Goal: Information Seeking & Learning: Learn about a topic

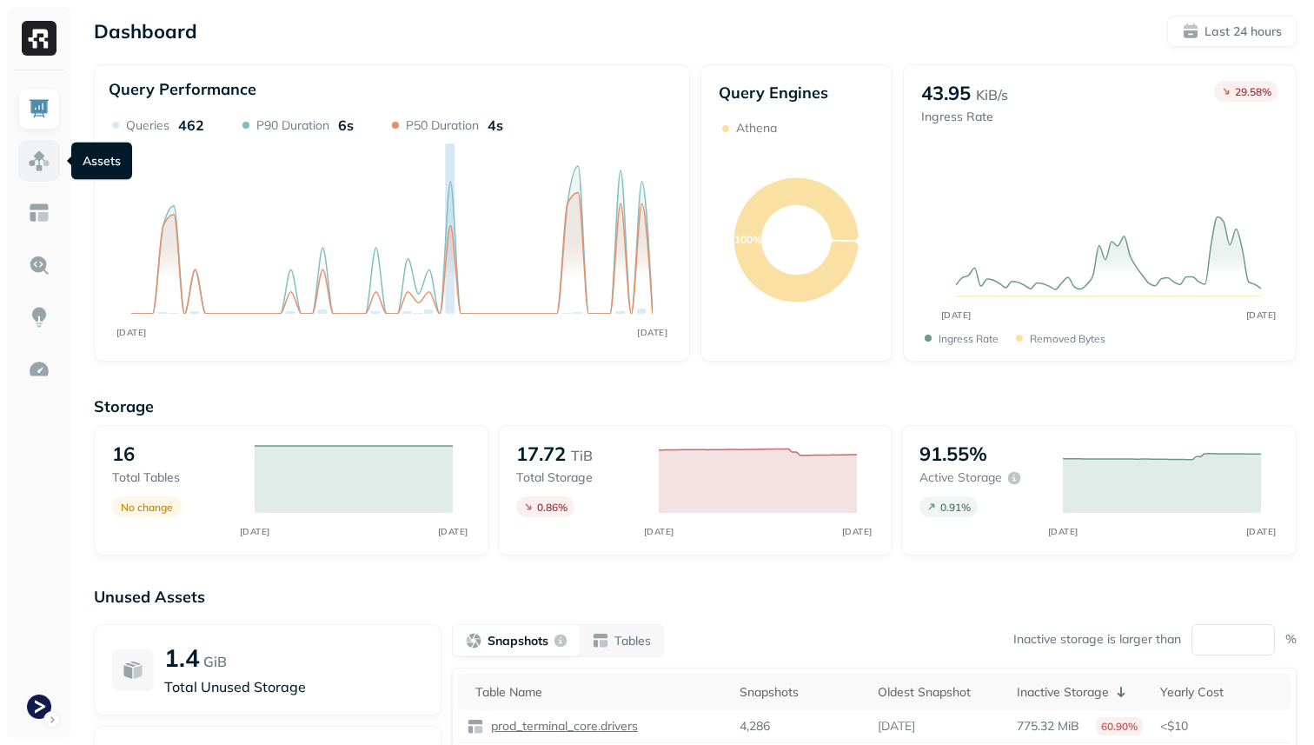
click at [48, 147] on link at bounding box center [39, 161] width 42 height 42
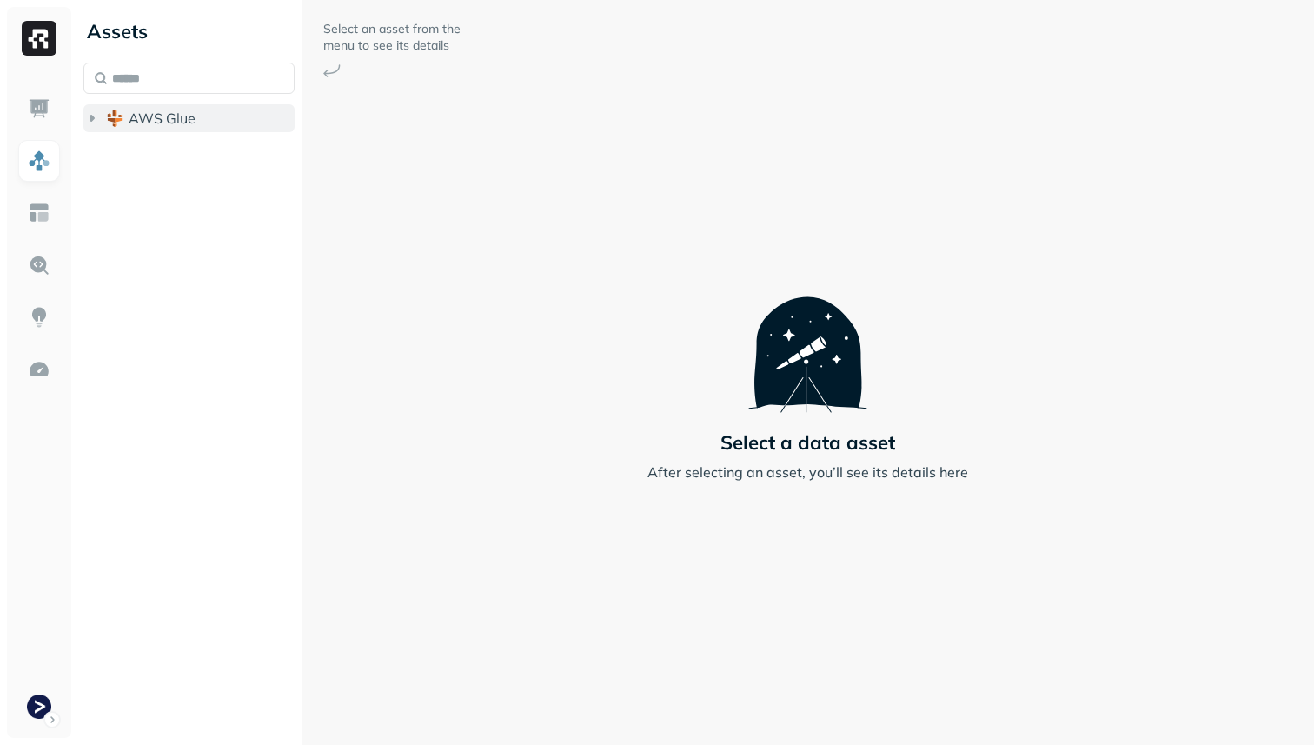
click at [113, 131] on button "AWS Glue" at bounding box center [188, 118] width 211 height 28
click at [140, 163] on button "prod_terminal_core" at bounding box center [198, 151] width 195 height 28
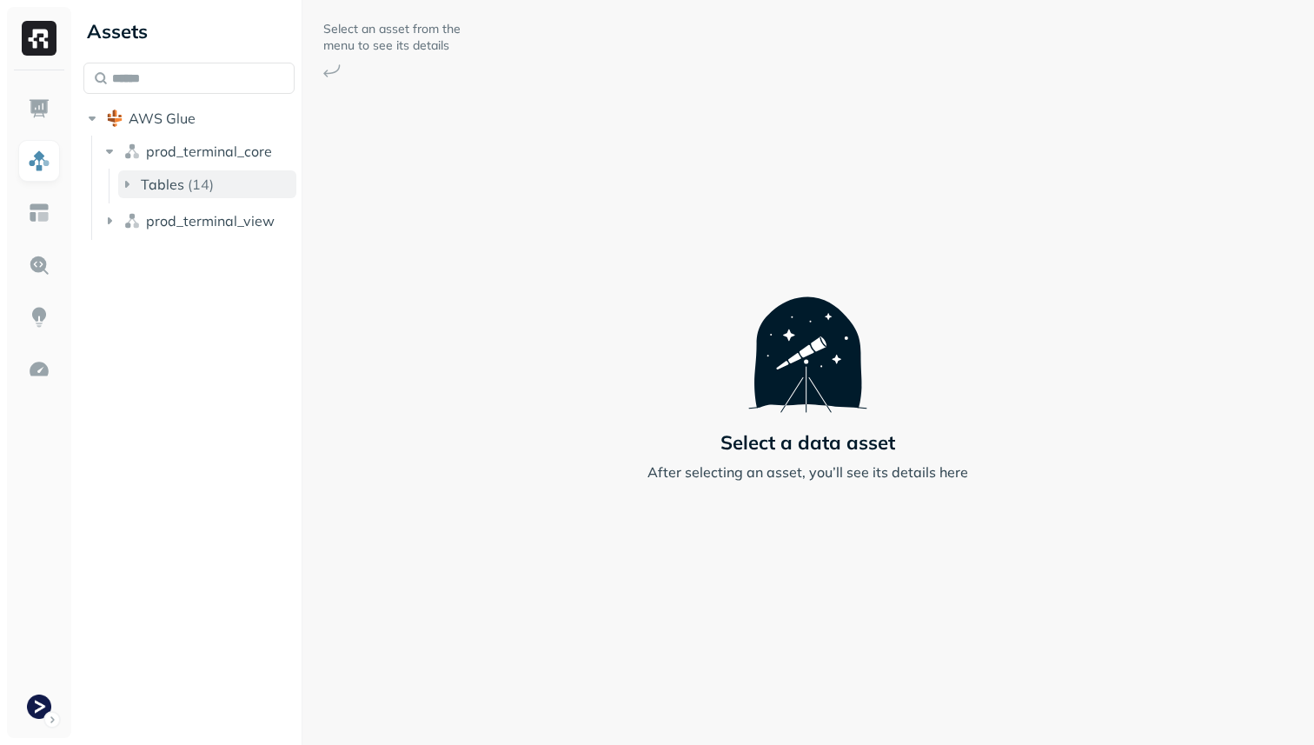
click at [171, 185] on span "Tables" at bounding box center [162, 184] width 43 height 17
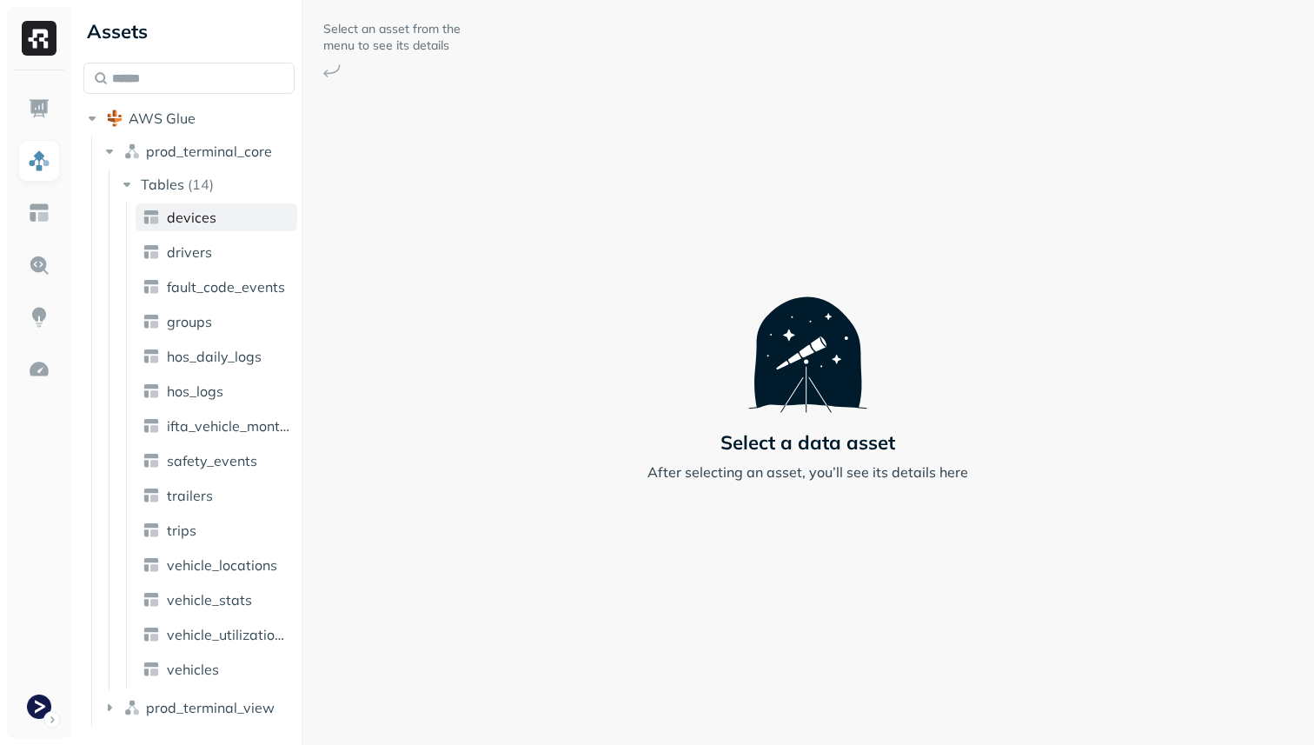
click at [192, 210] on span "devices" at bounding box center [192, 217] width 50 height 17
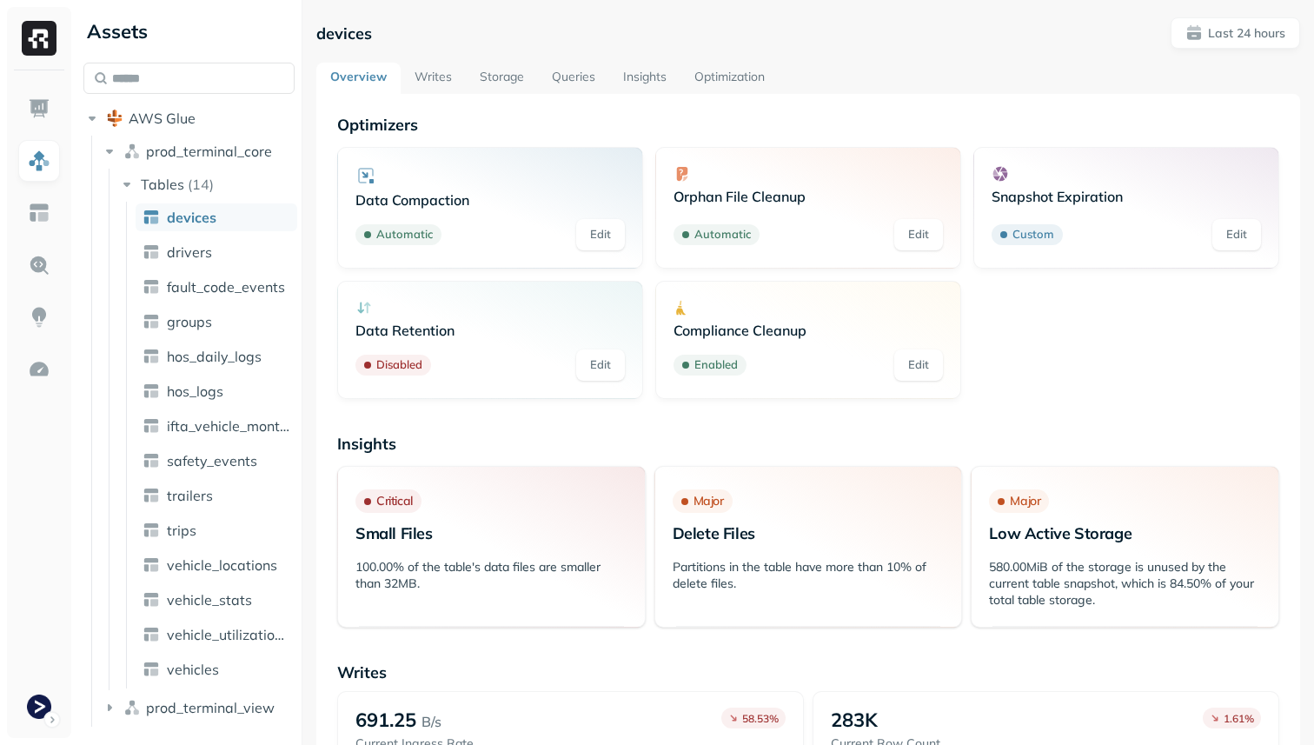
click at [499, 89] on link "Storage" at bounding box center [502, 78] width 72 height 31
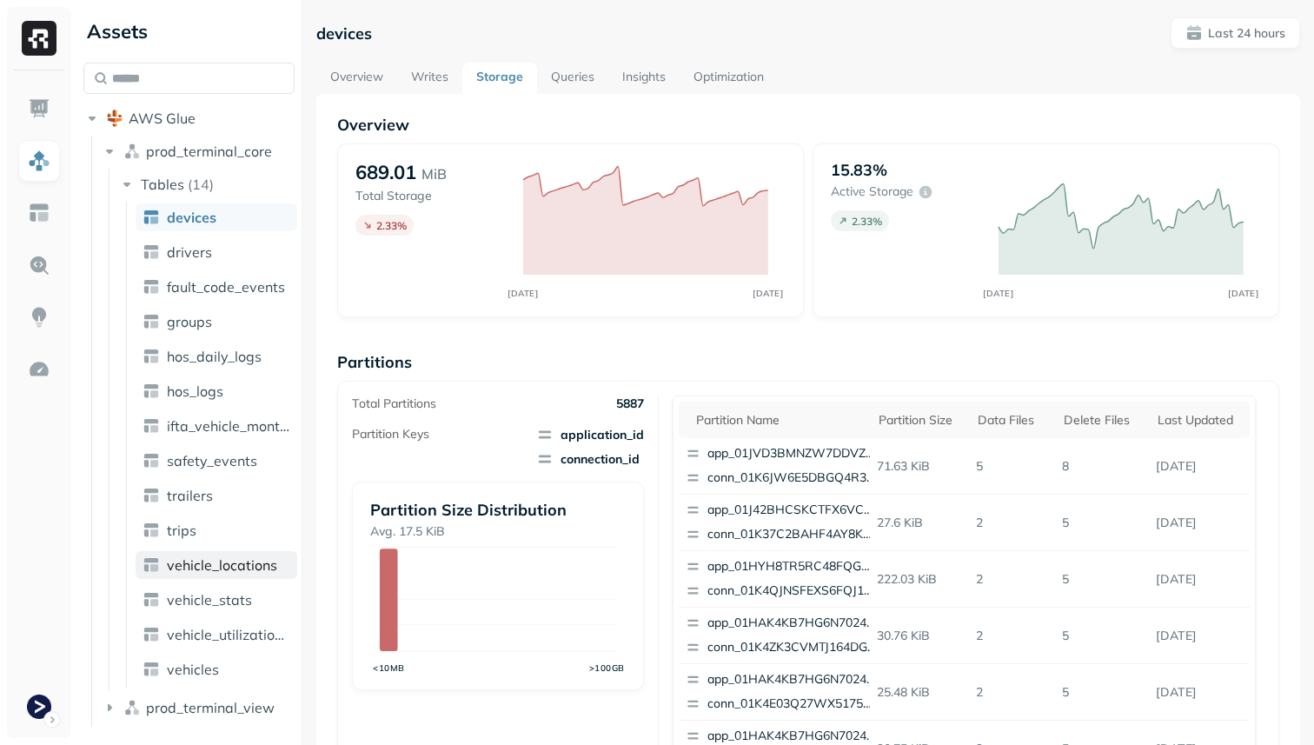
click at [209, 561] on span "vehicle_locations" at bounding box center [222, 564] width 110 height 17
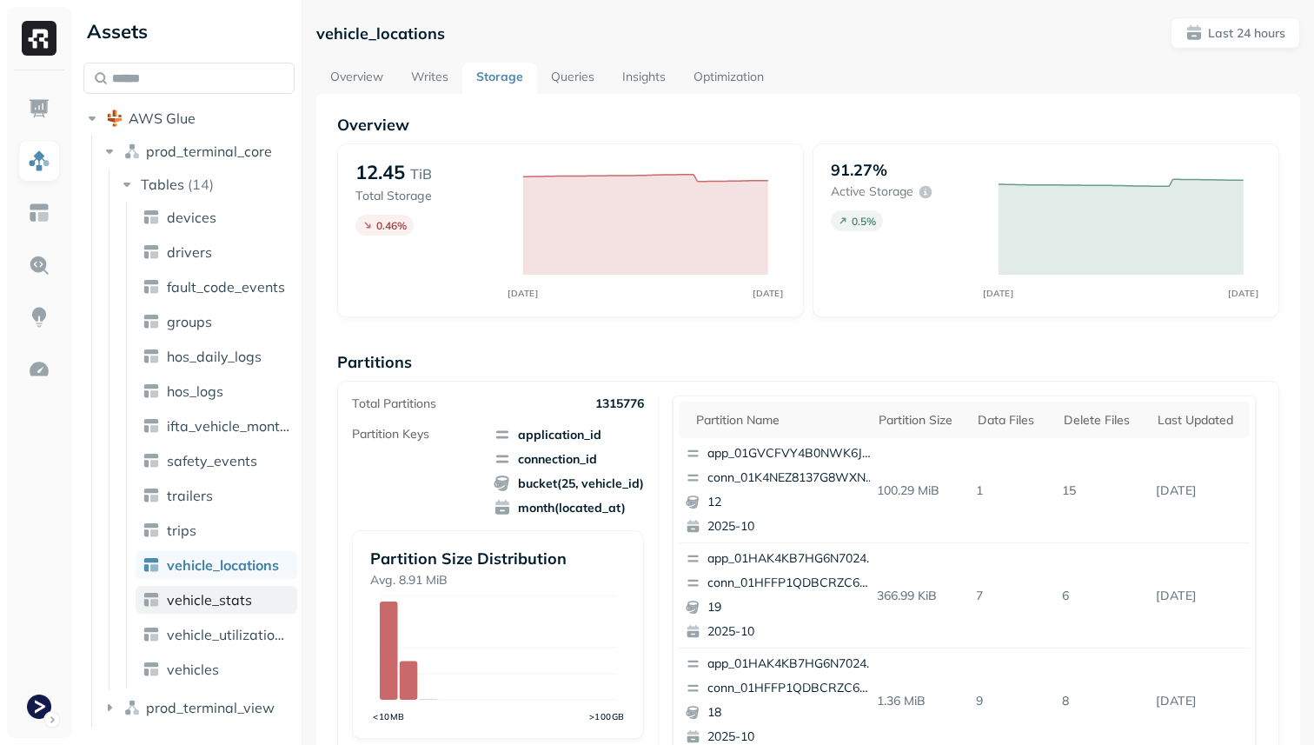
click at [221, 600] on span "vehicle_stats" at bounding box center [209, 599] width 85 height 17
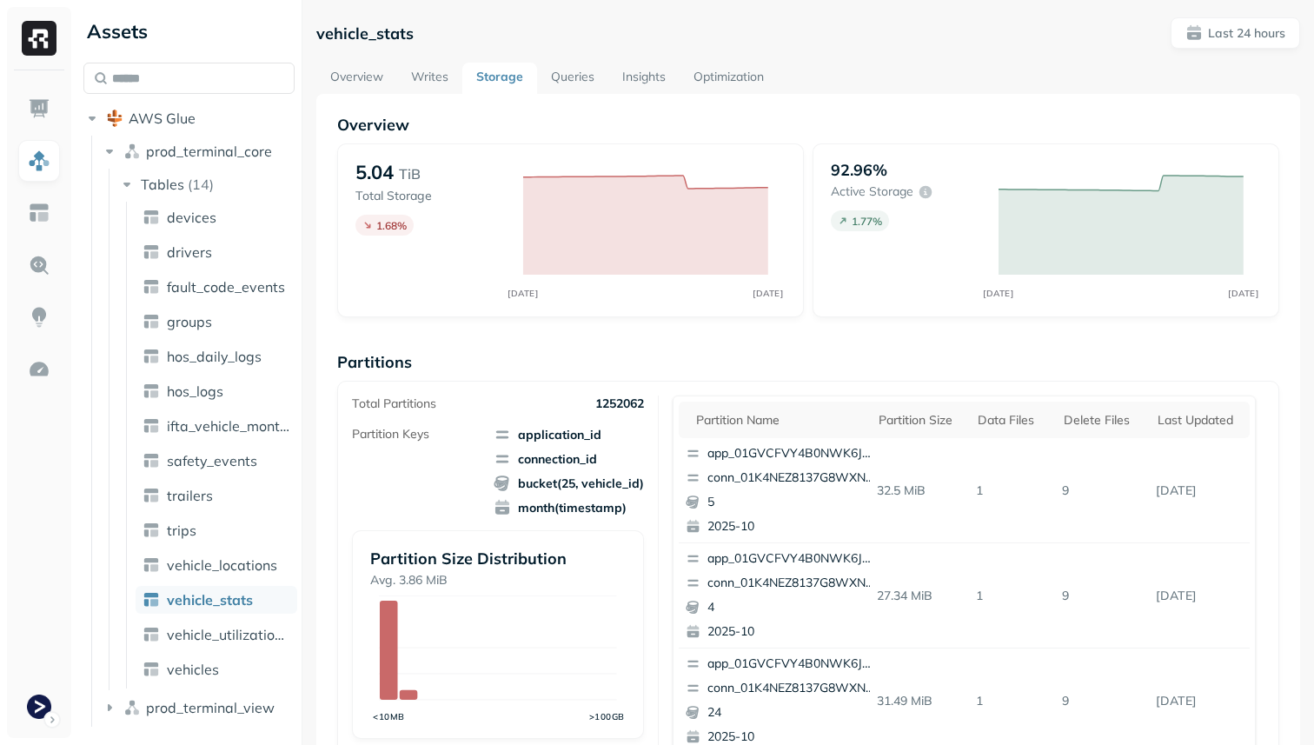
click at [648, 75] on link "Insights" at bounding box center [643, 78] width 71 height 31
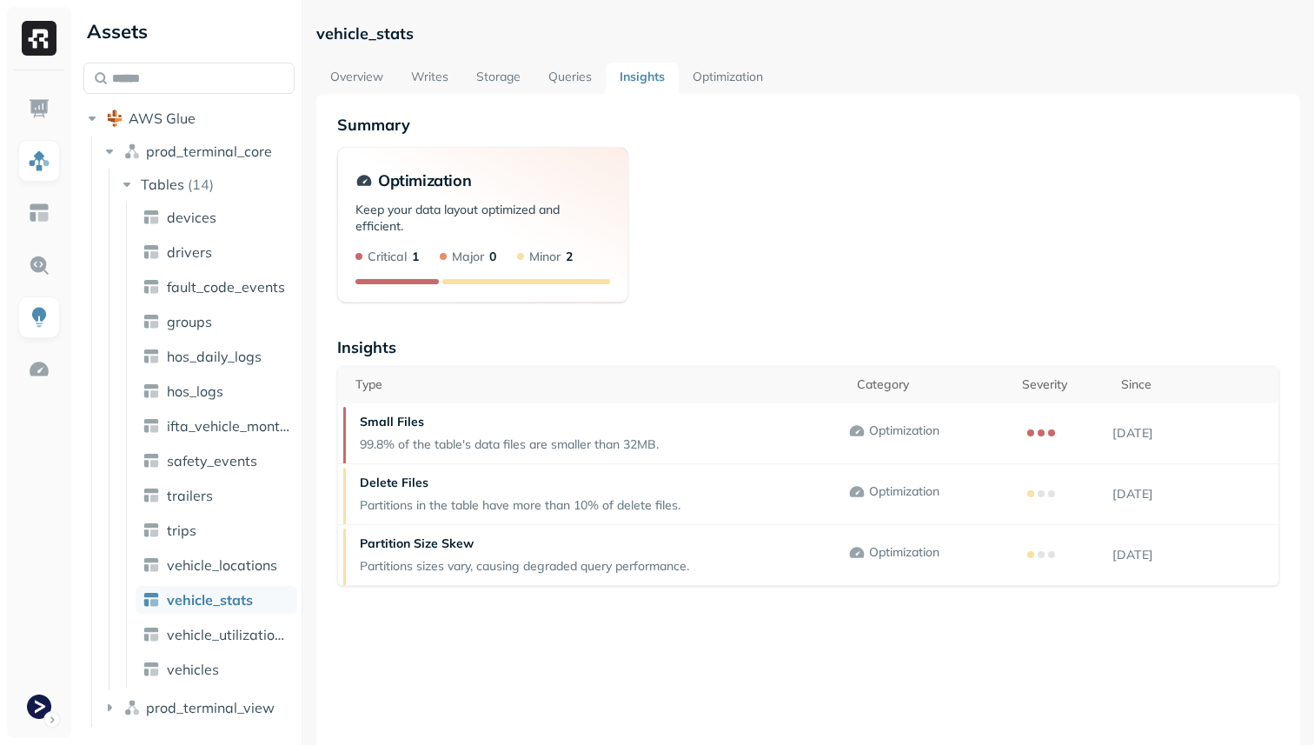
click at [728, 66] on link "Optimization" at bounding box center [728, 78] width 98 height 31
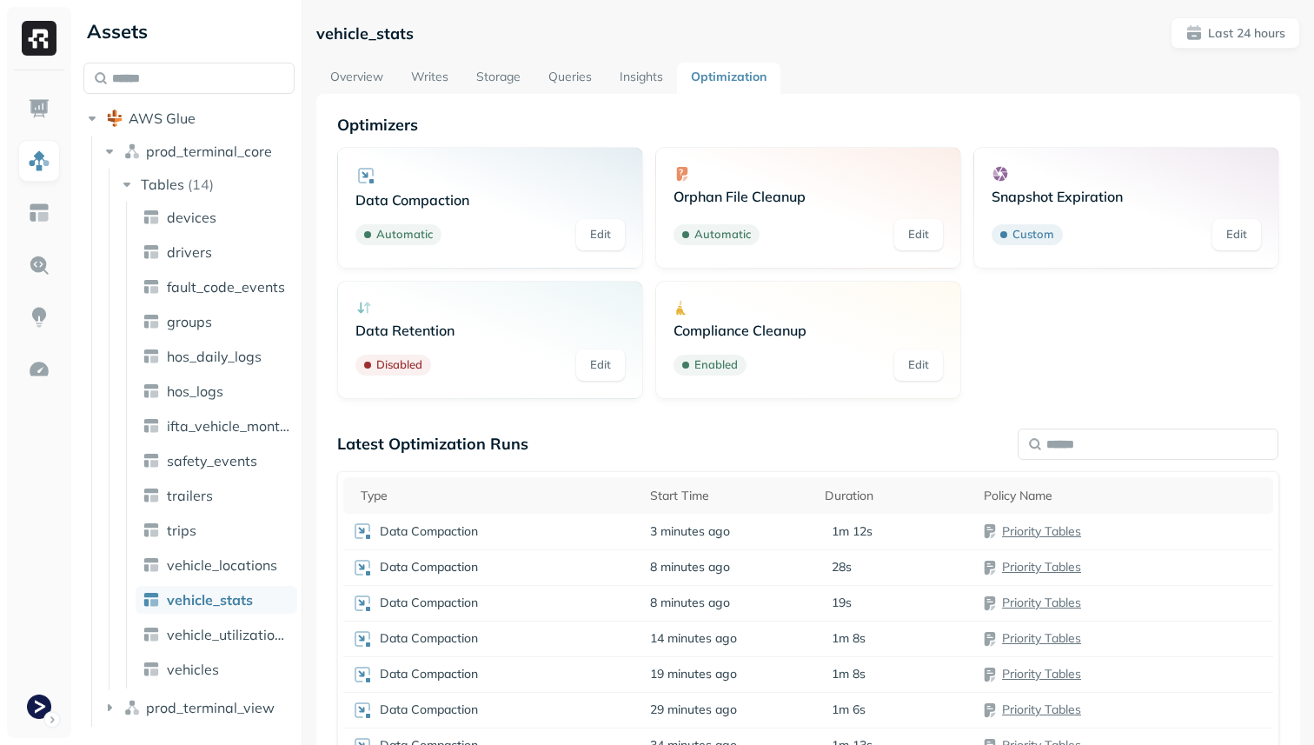
click at [650, 71] on link "Insights" at bounding box center [641, 78] width 71 height 31
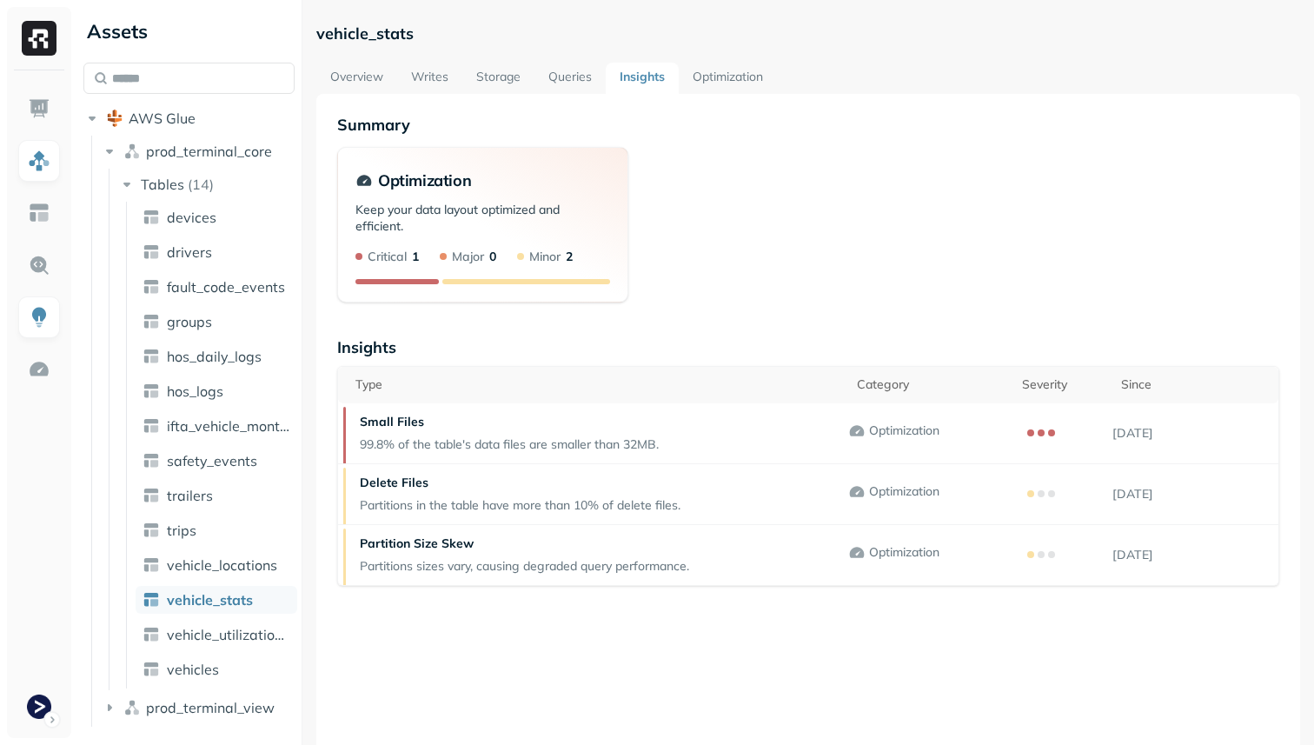
click at [547, 86] on link "Queries" at bounding box center [570, 78] width 71 height 31
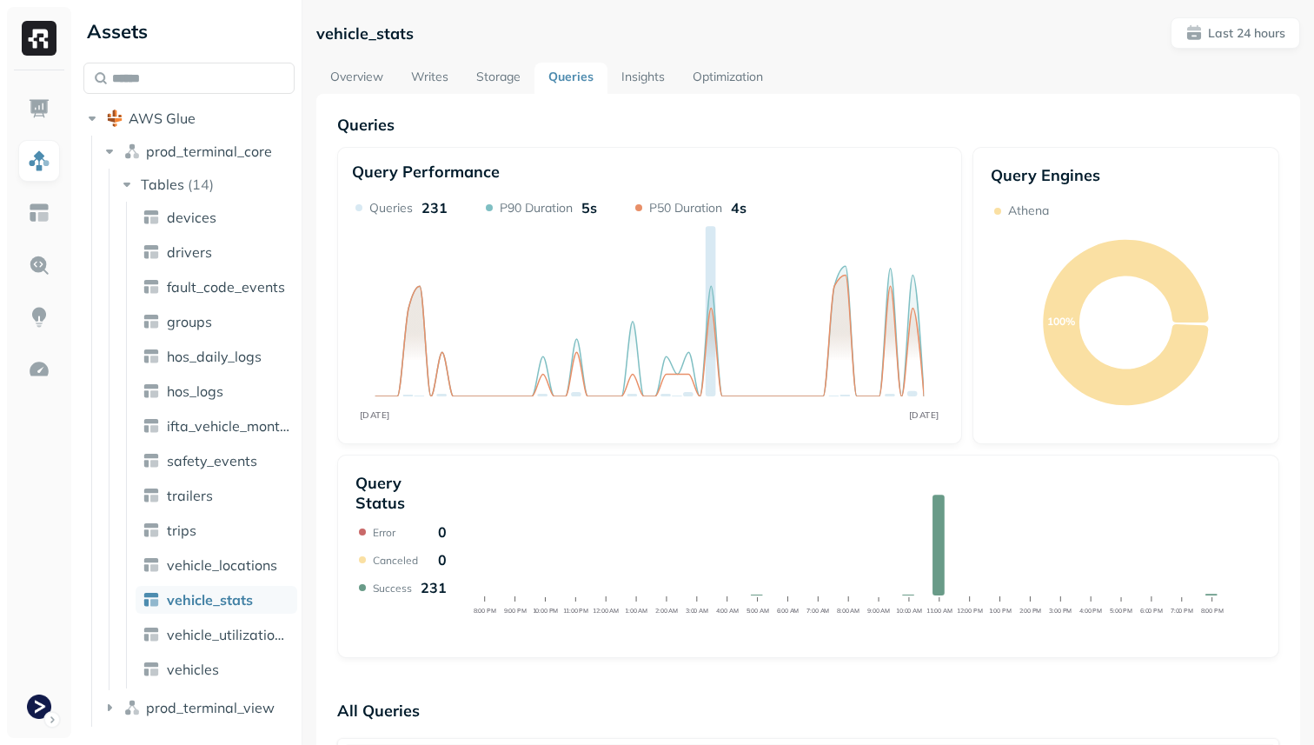
click at [379, 82] on link "Overview" at bounding box center [356, 78] width 81 height 31
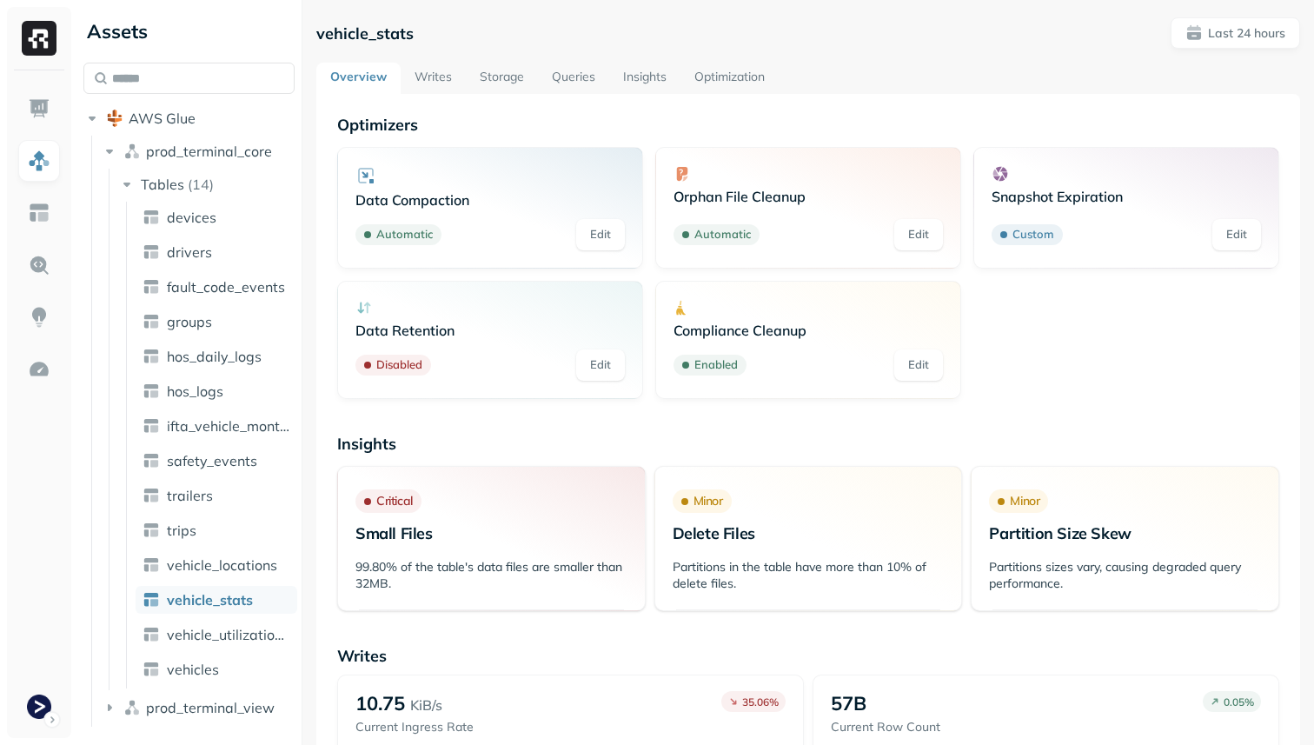
click at [462, 88] on link "Writes" at bounding box center [433, 78] width 65 height 31
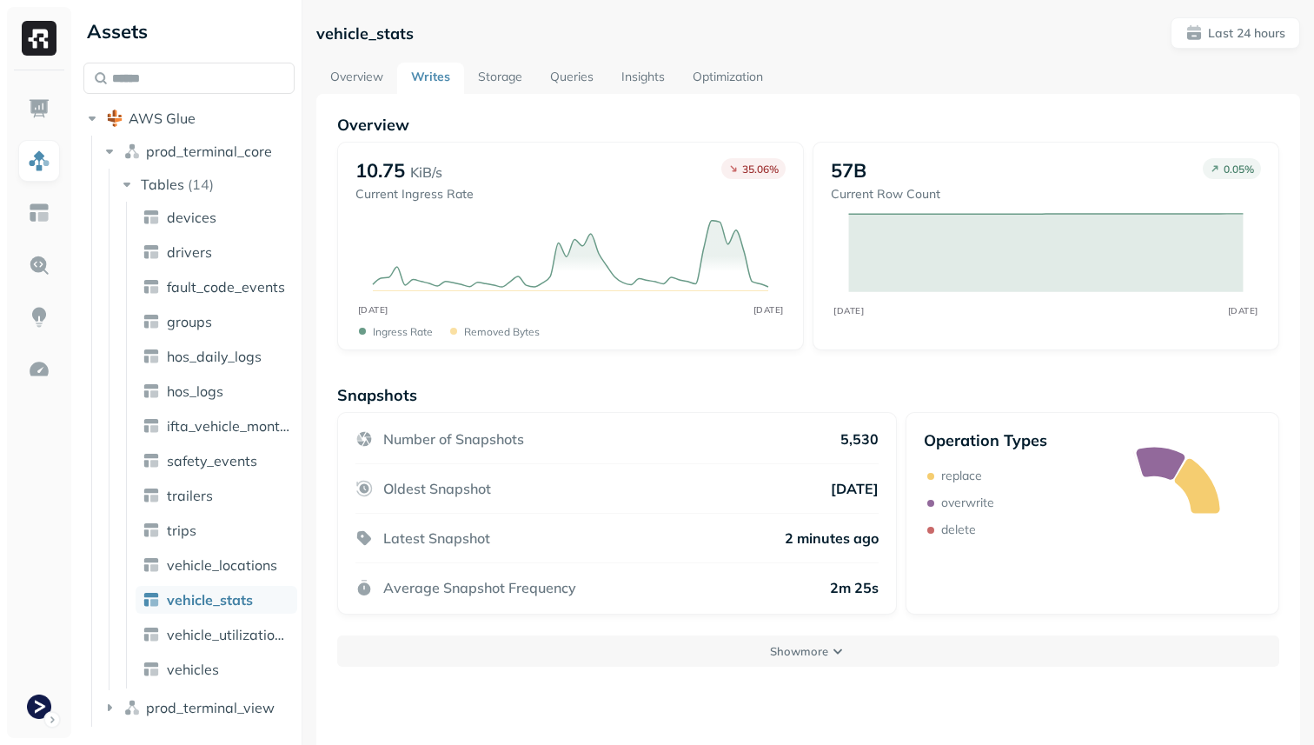
click at [501, 79] on link "Storage" at bounding box center [500, 78] width 72 height 31
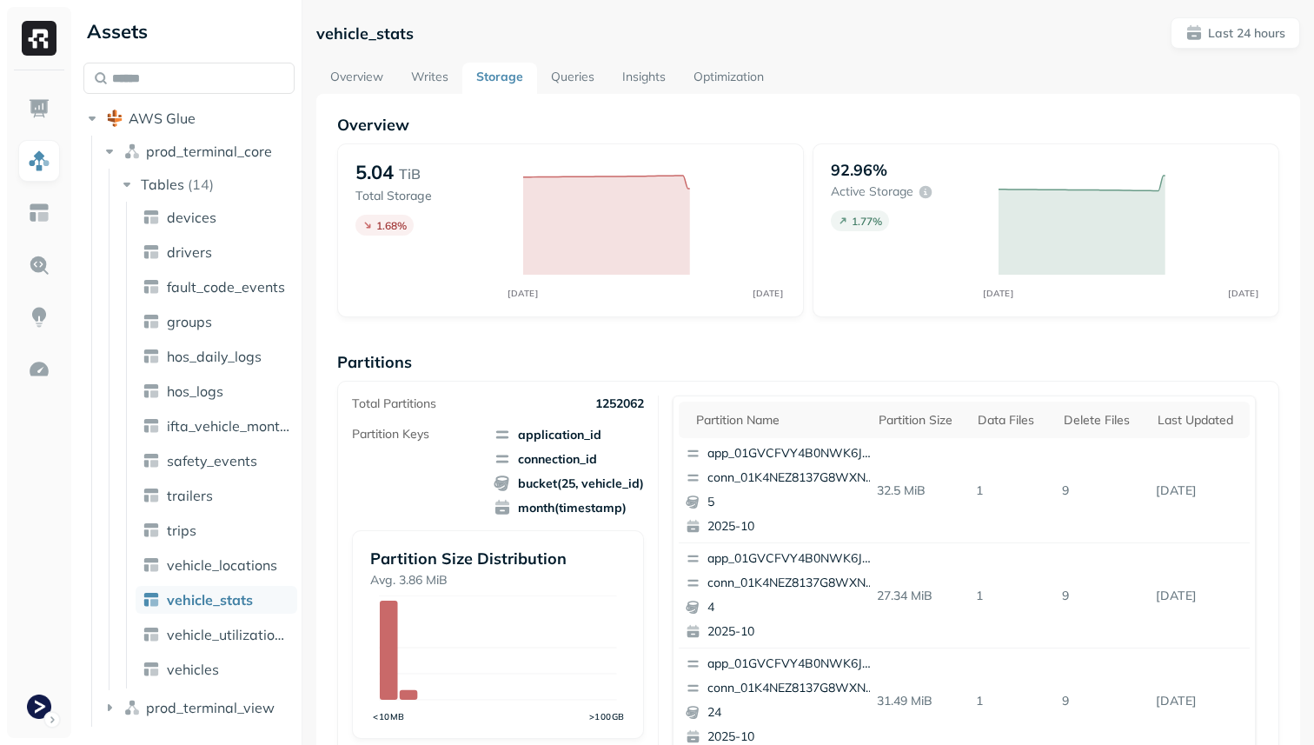
click at [574, 70] on link "Queries" at bounding box center [572, 78] width 71 height 31
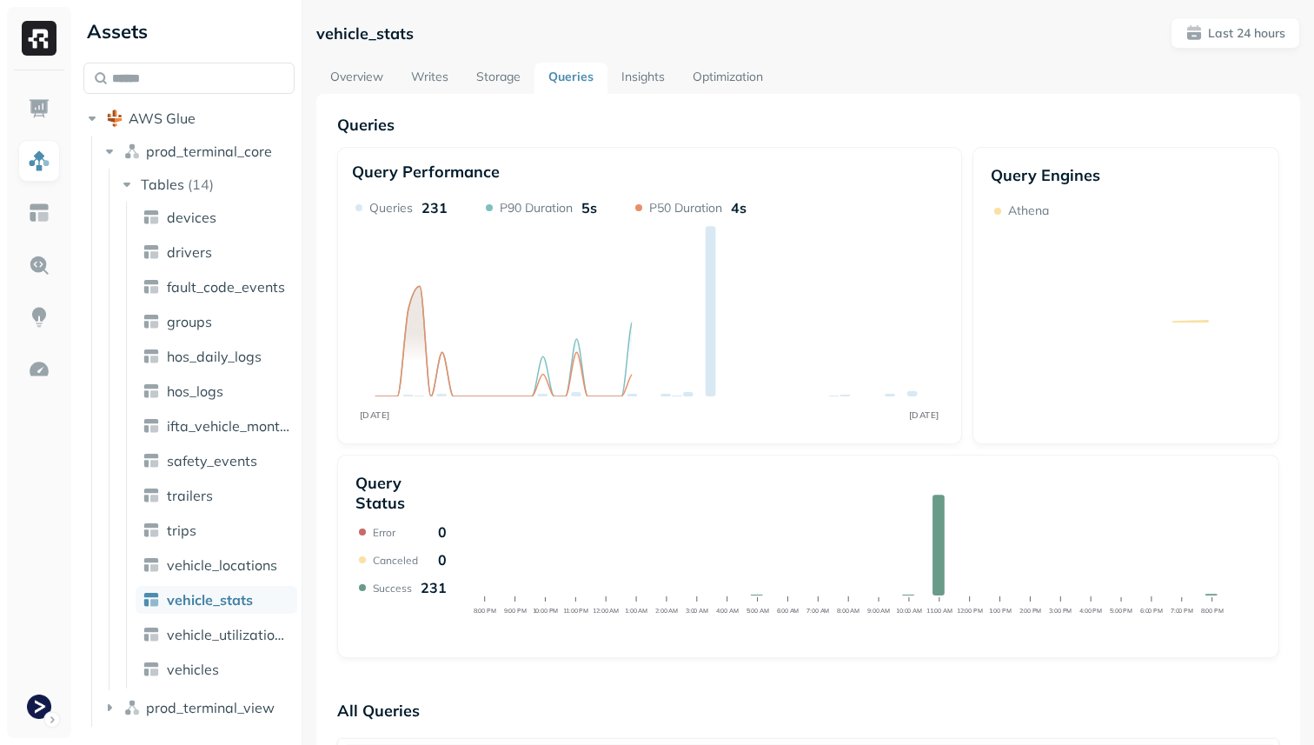
click at [622, 84] on link "Insights" at bounding box center [643, 78] width 71 height 31
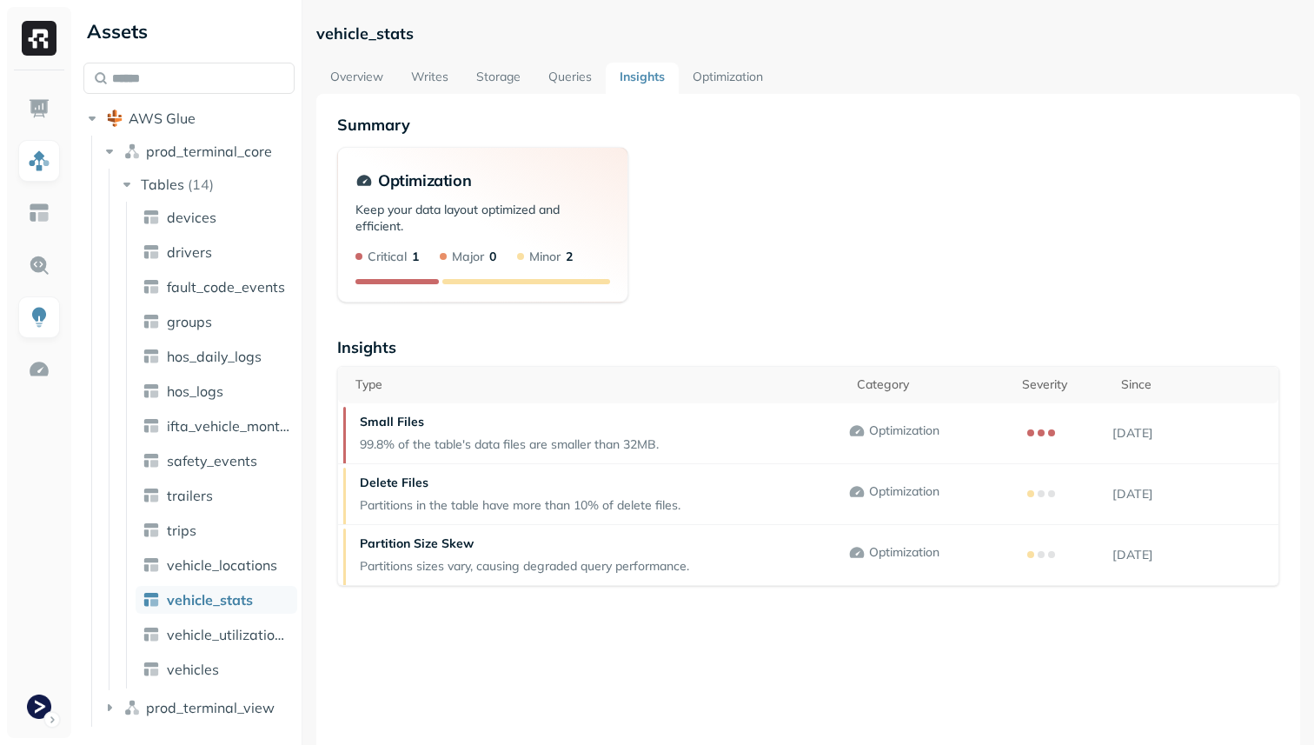
click at [746, 85] on link "Optimization" at bounding box center [728, 78] width 98 height 31
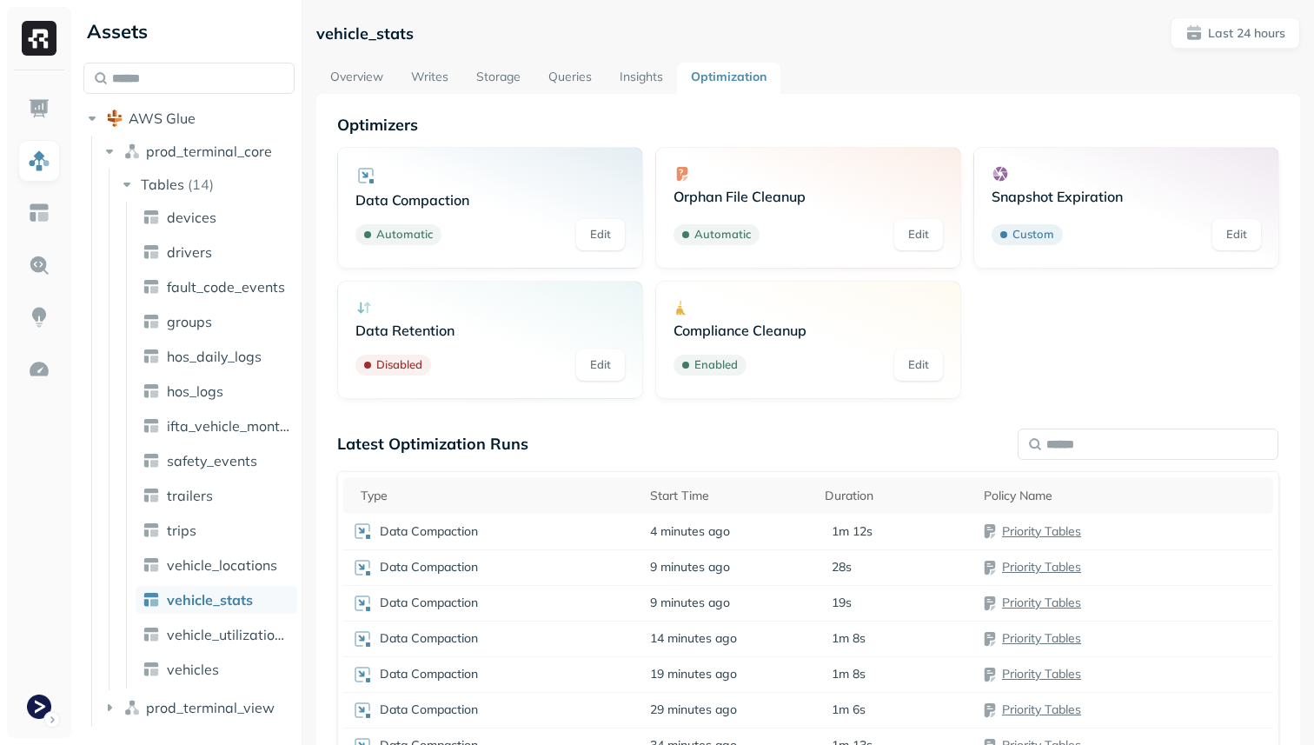
click at [512, 75] on link "Storage" at bounding box center [498, 78] width 72 height 31
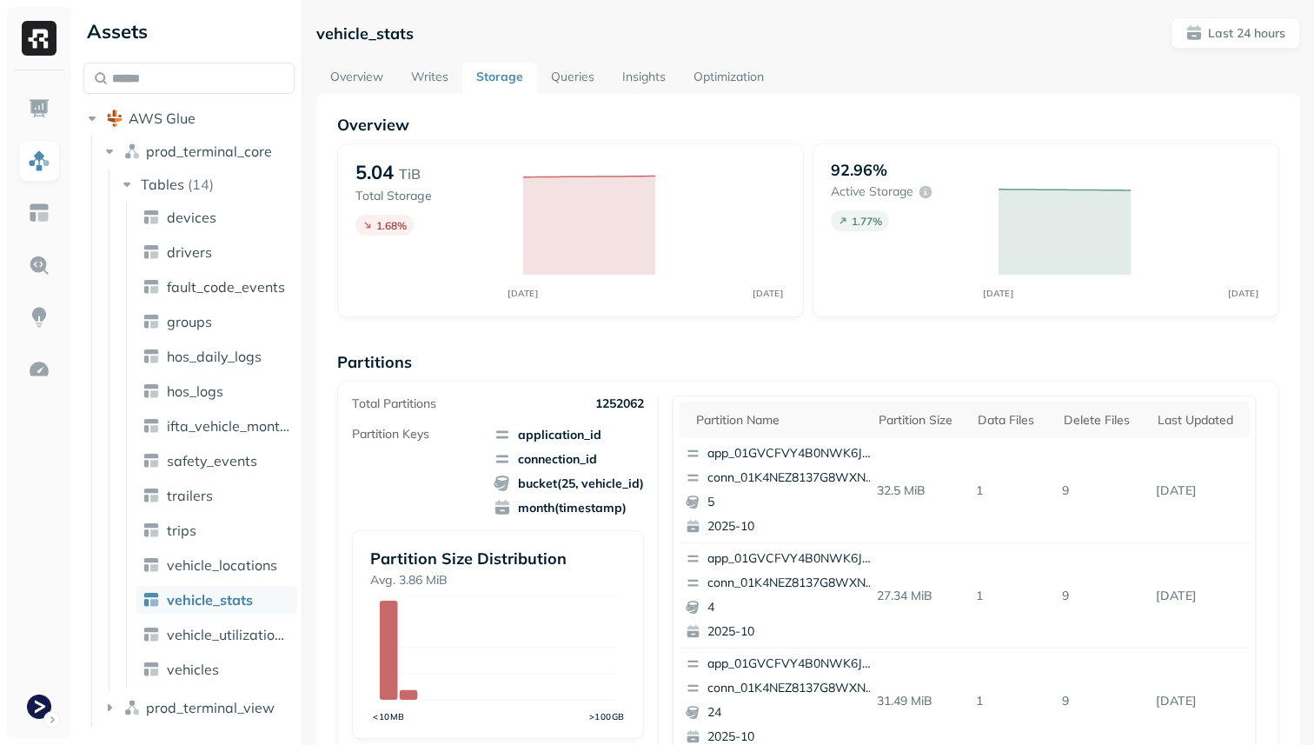
click at [398, 82] on link "Writes" at bounding box center [429, 78] width 65 height 31
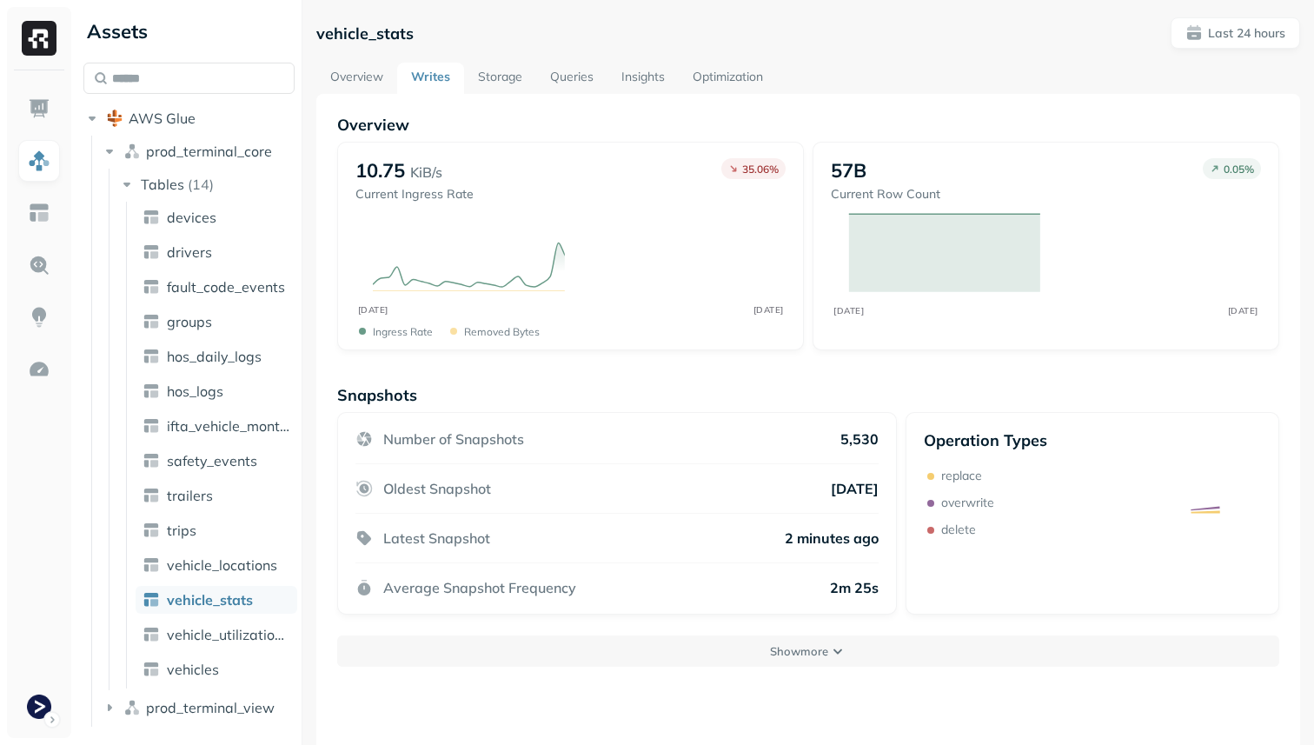
click at [367, 81] on link "Overview" at bounding box center [356, 78] width 81 height 31
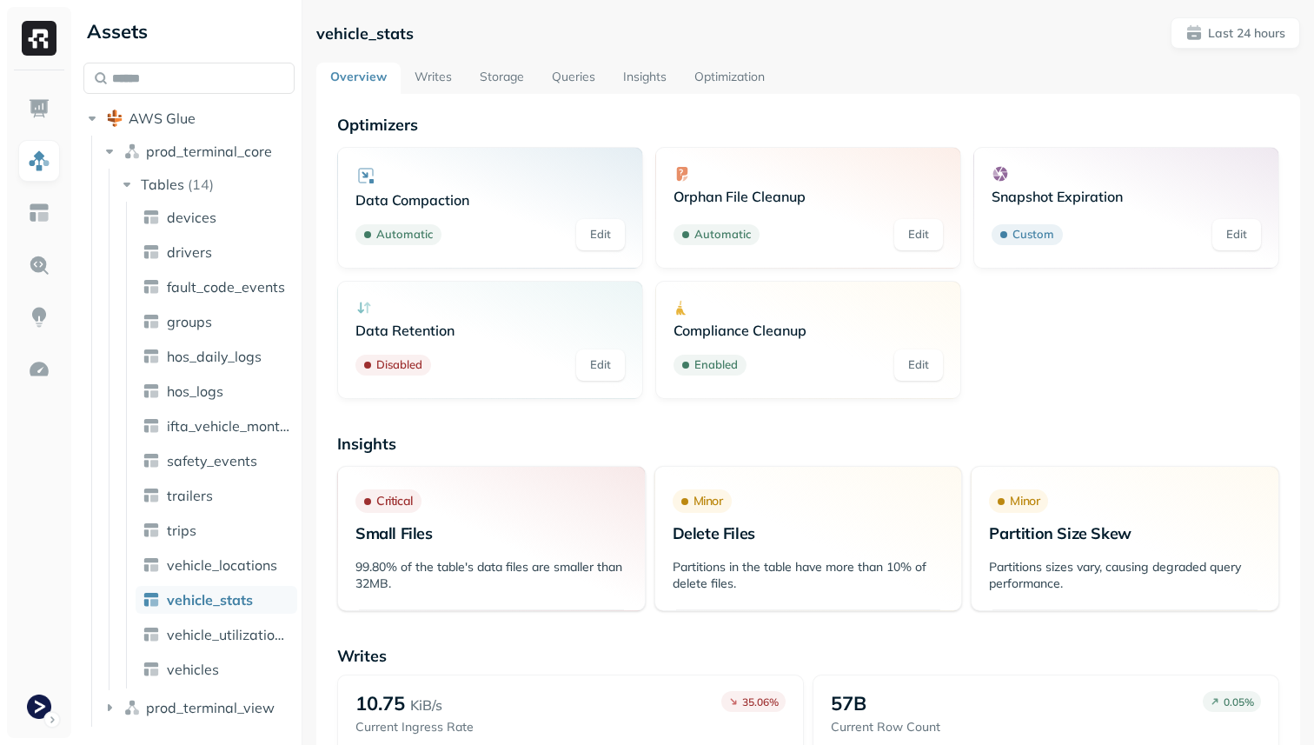
click at [521, 77] on link "Storage" at bounding box center [502, 78] width 72 height 31
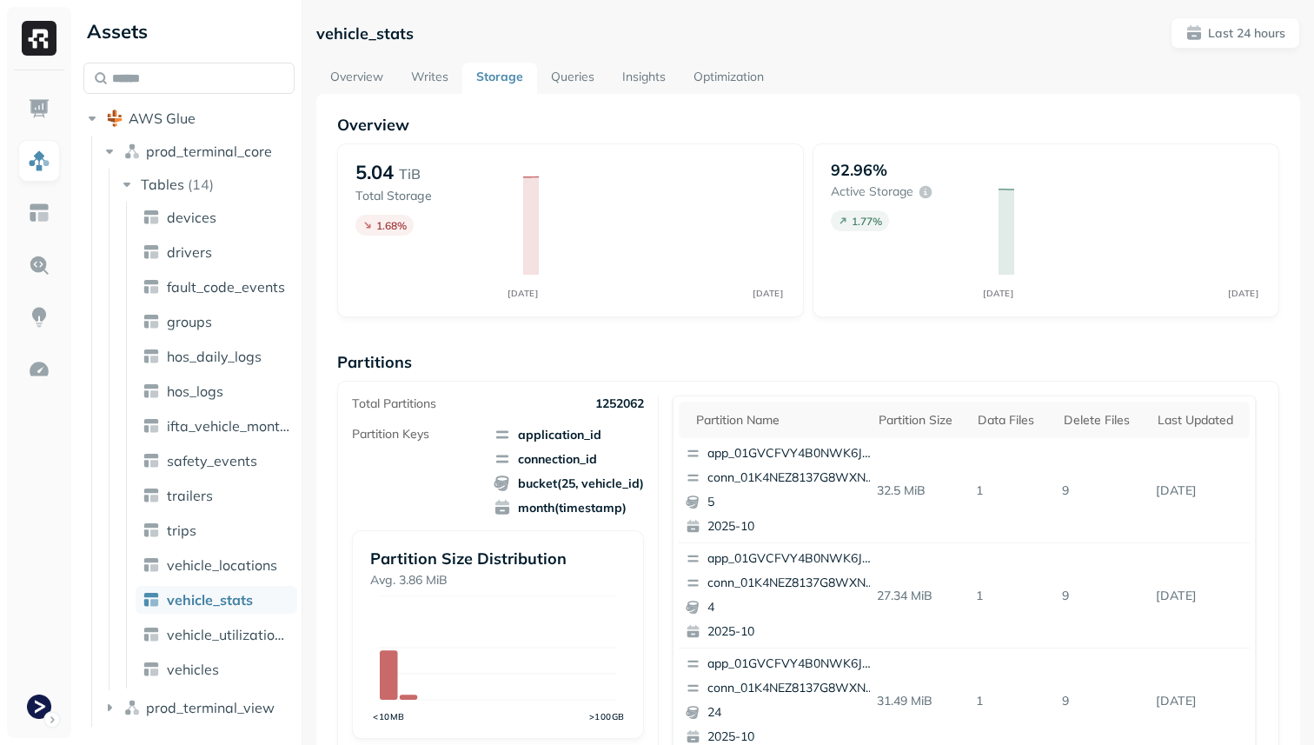
click at [575, 77] on link "Queries" at bounding box center [572, 78] width 71 height 31
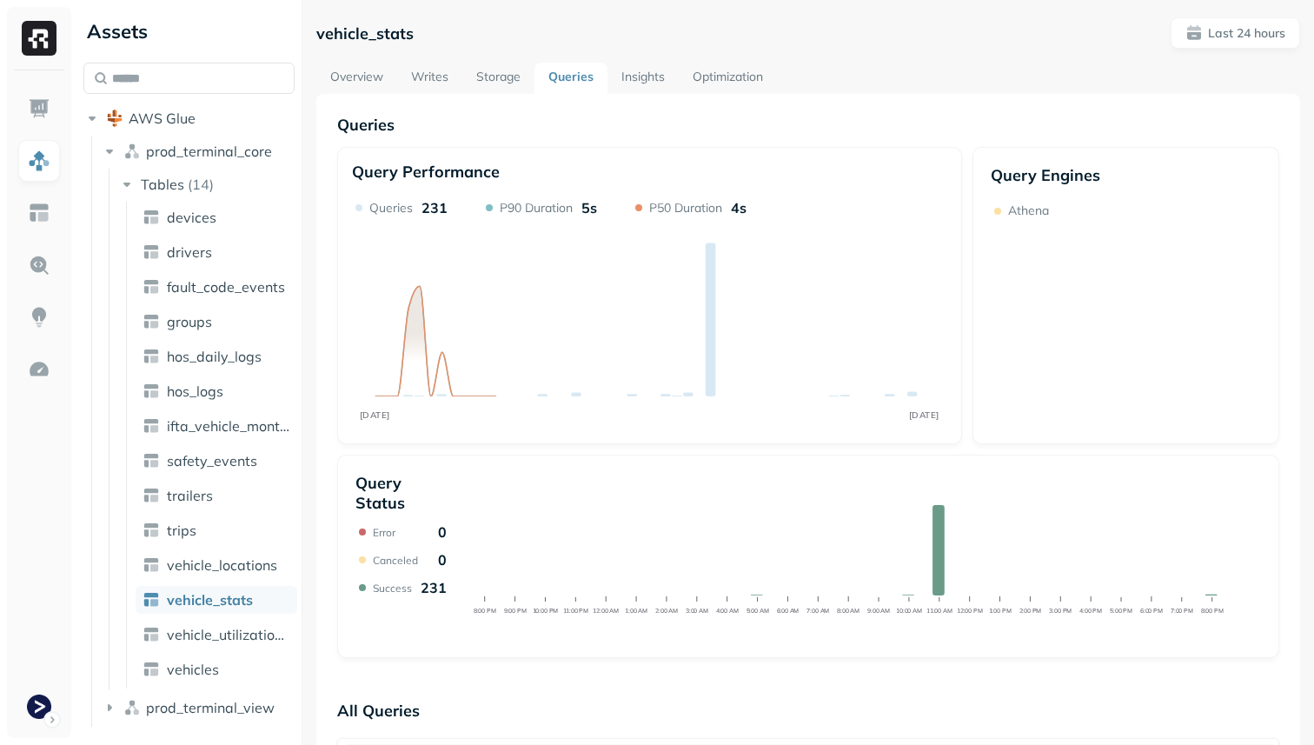
click at [628, 79] on link "Insights" at bounding box center [643, 78] width 71 height 31
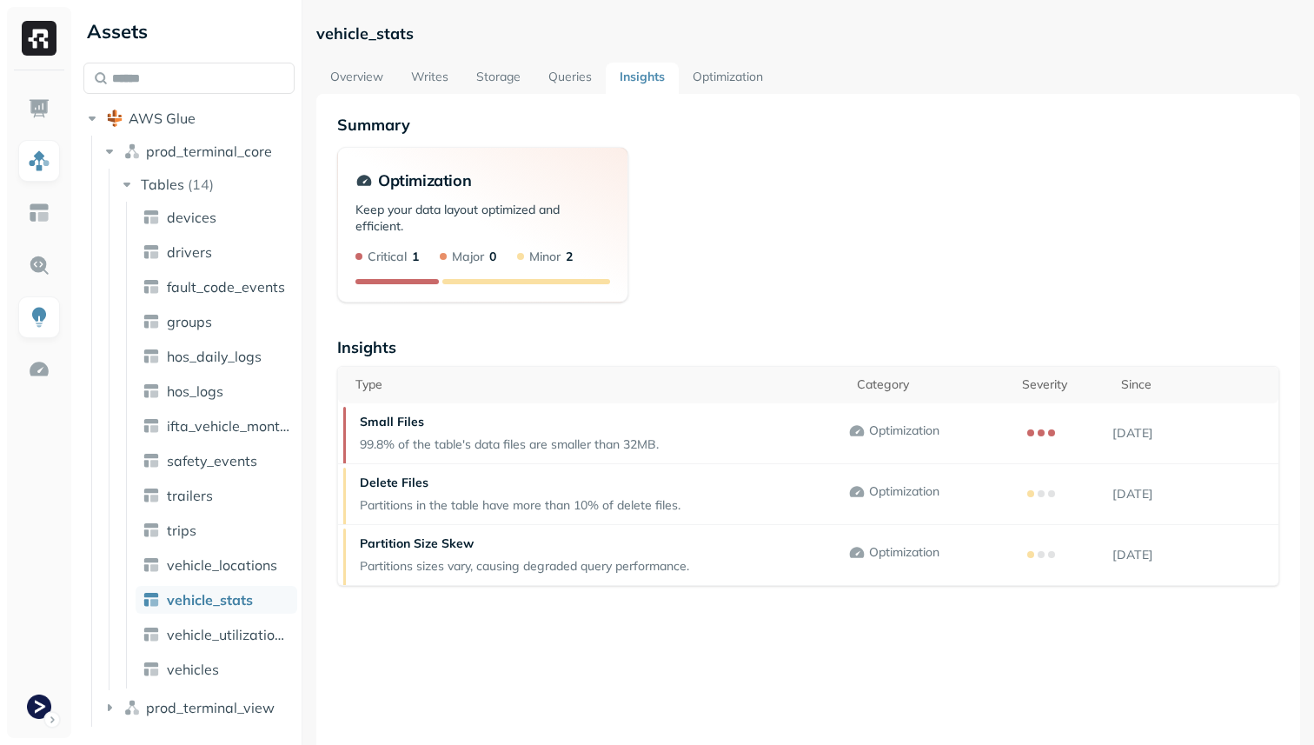
click at [734, 79] on link "Optimization" at bounding box center [728, 78] width 98 height 31
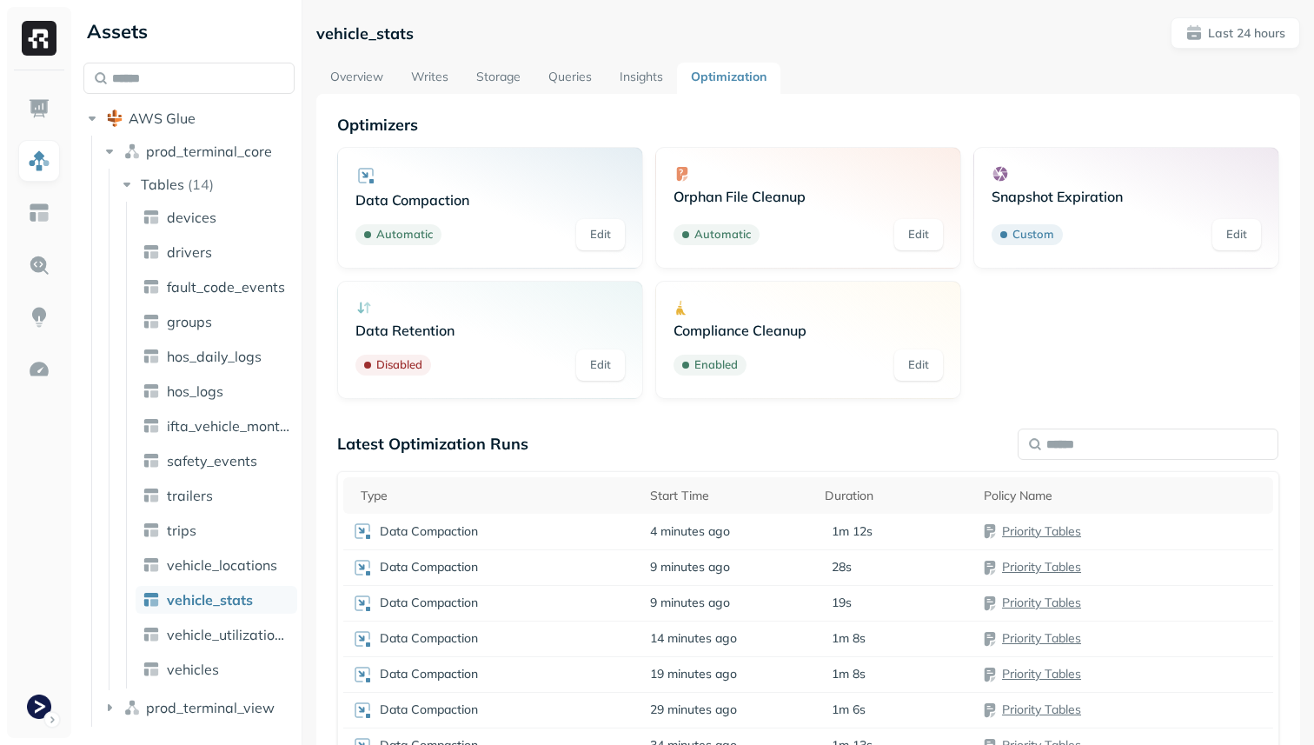
click at [372, 75] on link "Overview" at bounding box center [356, 78] width 81 height 31
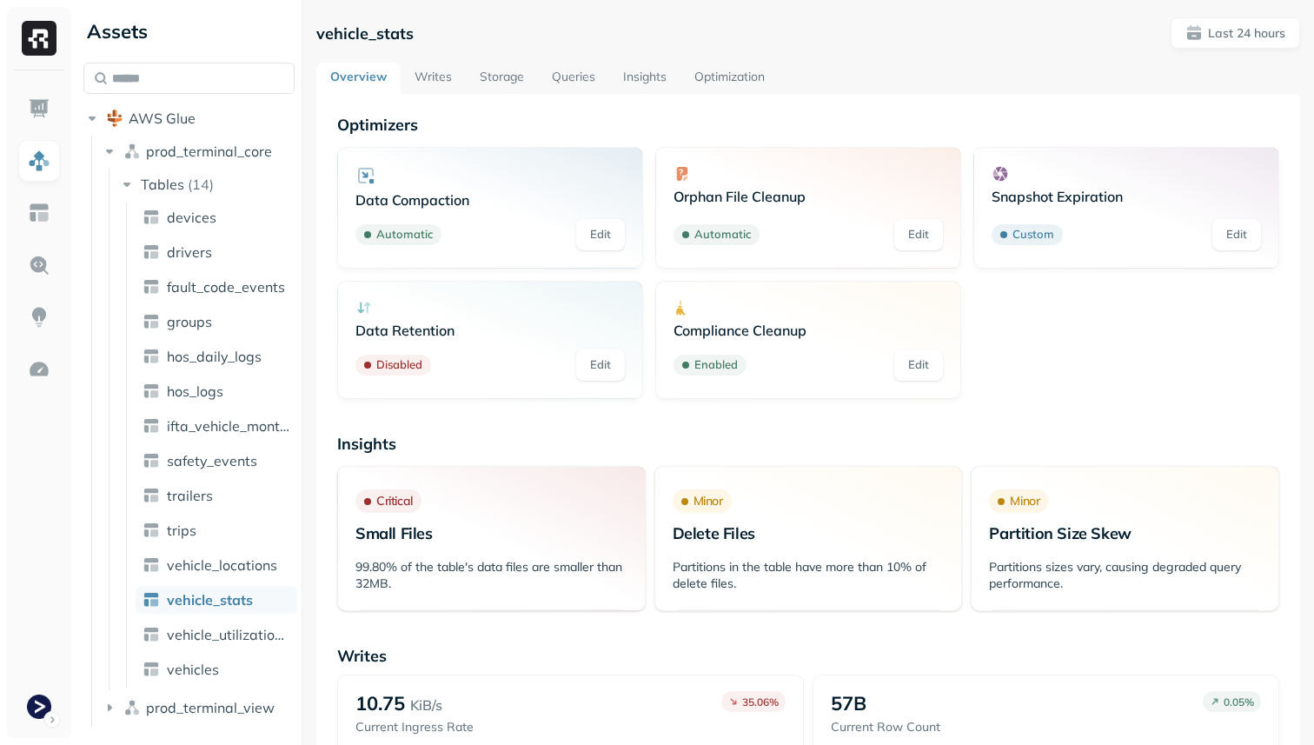
click at [435, 74] on link "Writes" at bounding box center [433, 78] width 65 height 31
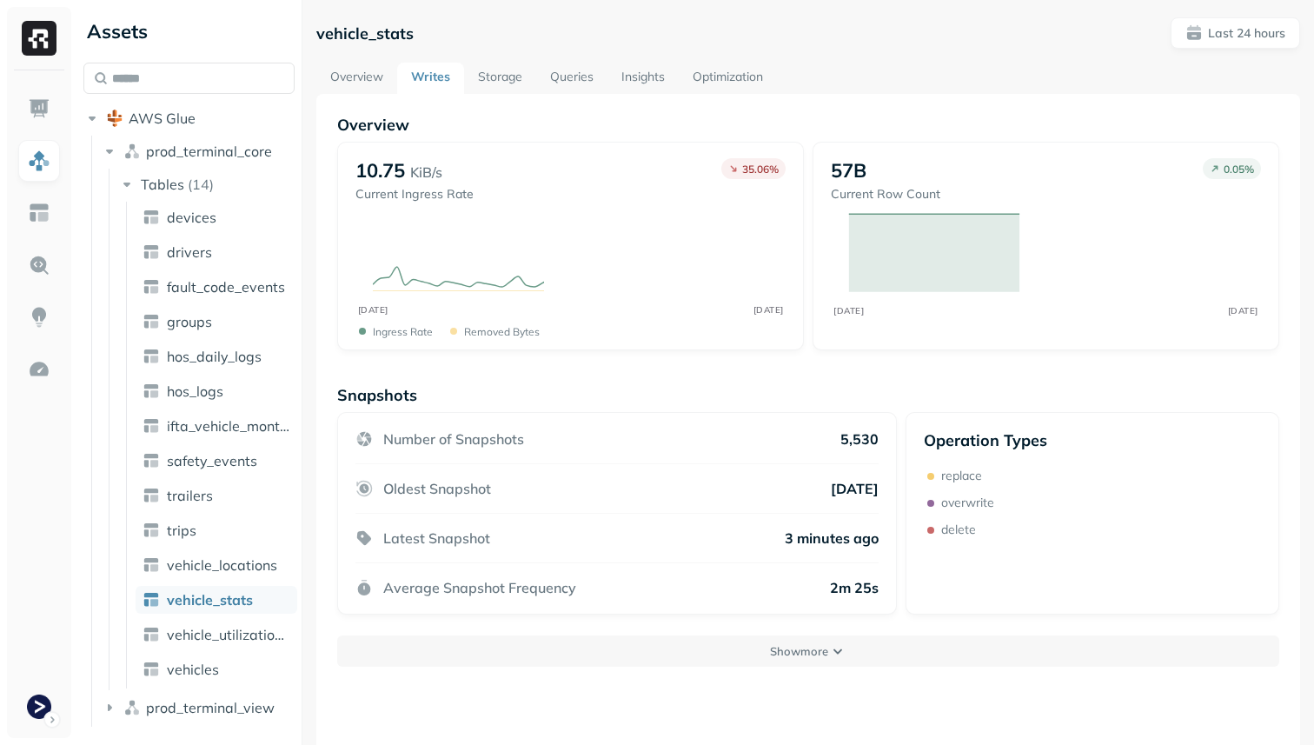
click at [515, 76] on link "Storage" at bounding box center [500, 78] width 72 height 31
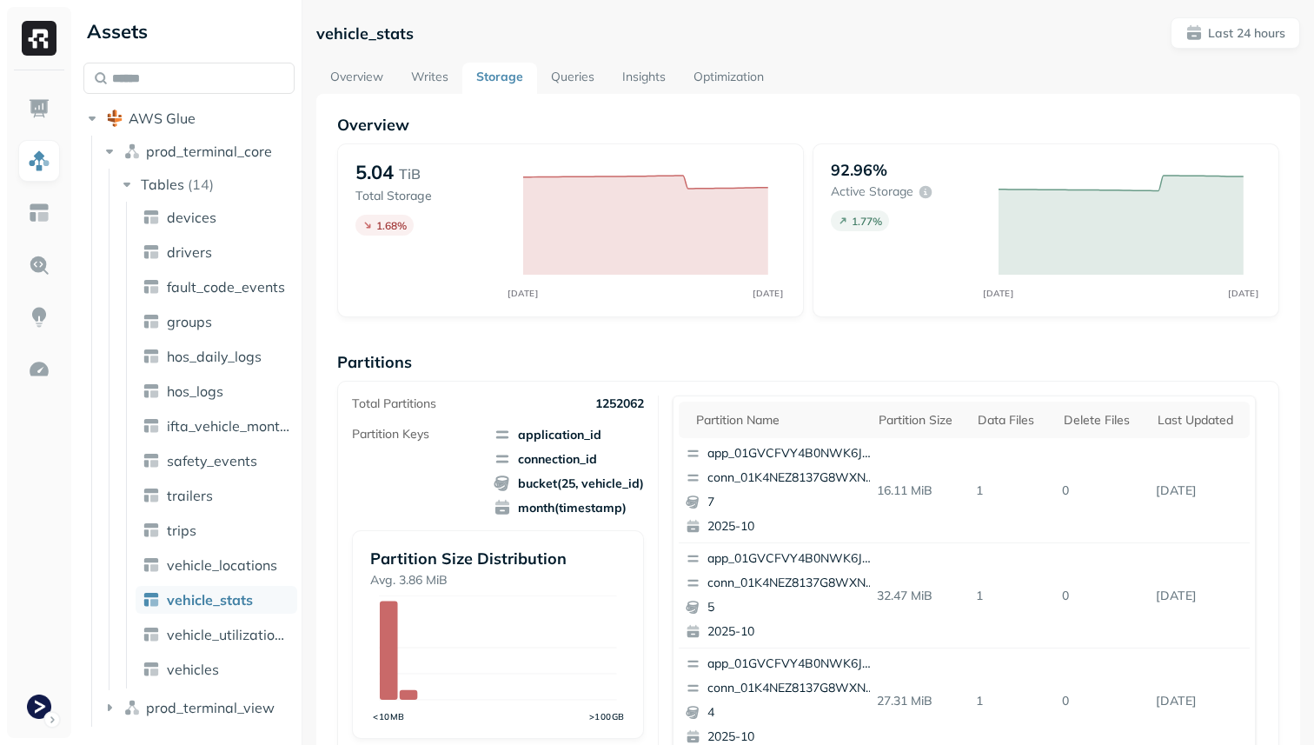
click at [573, 80] on link "Queries" at bounding box center [572, 78] width 71 height 31
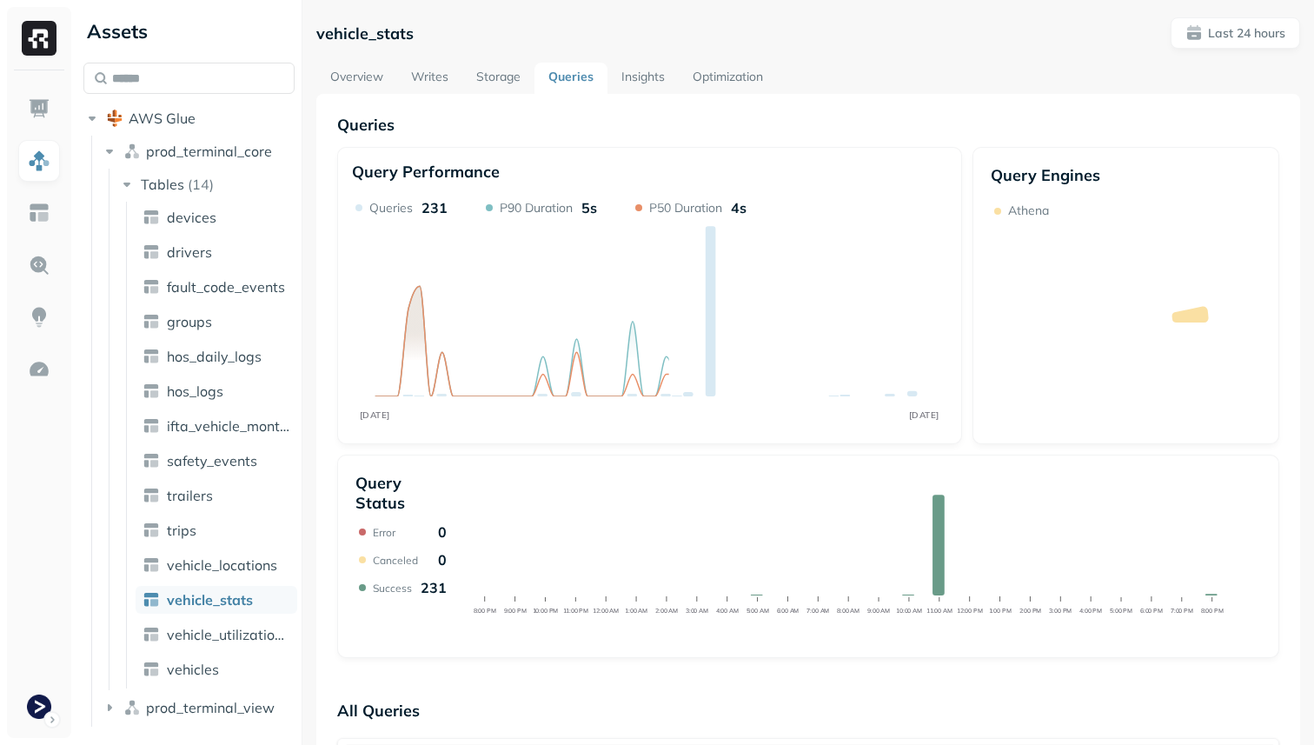
click at [646, 84] on link "Insights" at bounding box center [643, 78] width 71 height 31
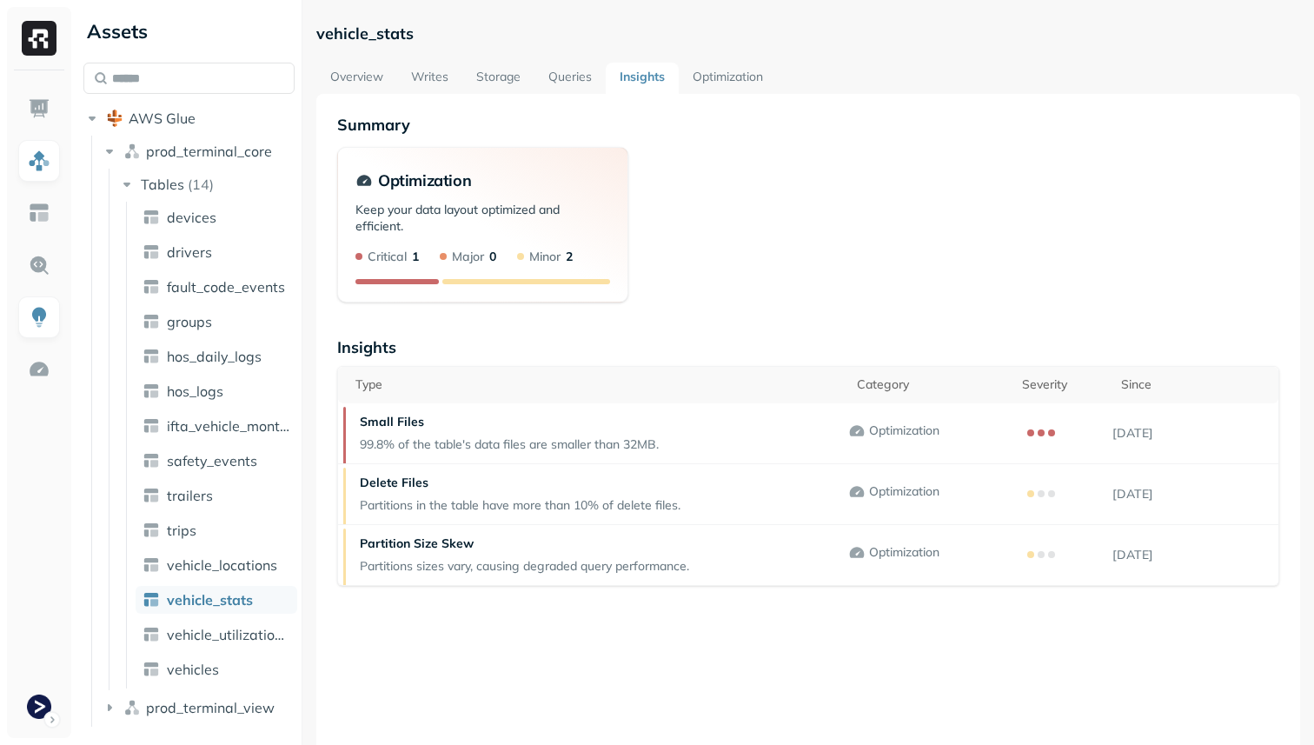
click at [744, 81] on link "Optimization" at bounding box center [728, 78] width 98 height 31
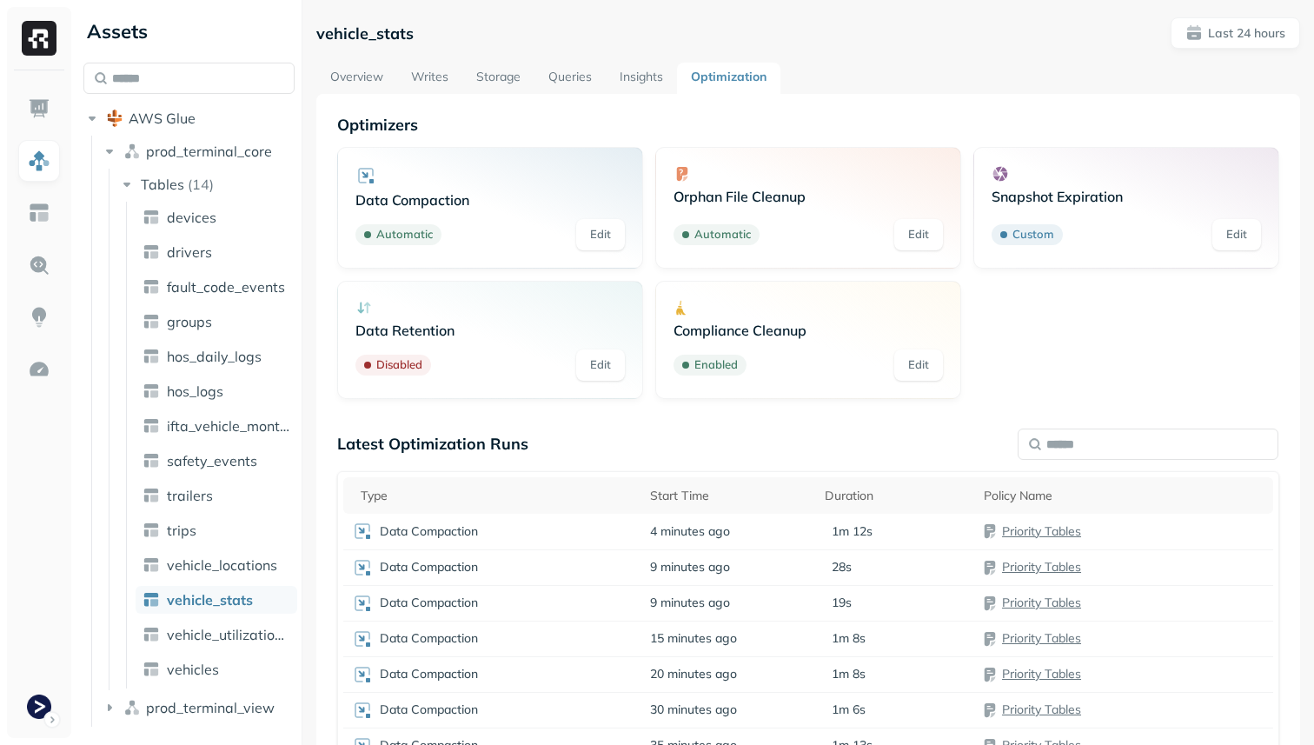
click at [499, 76] on link "Storage" at bounding box center [498, 78] width 72 height 31
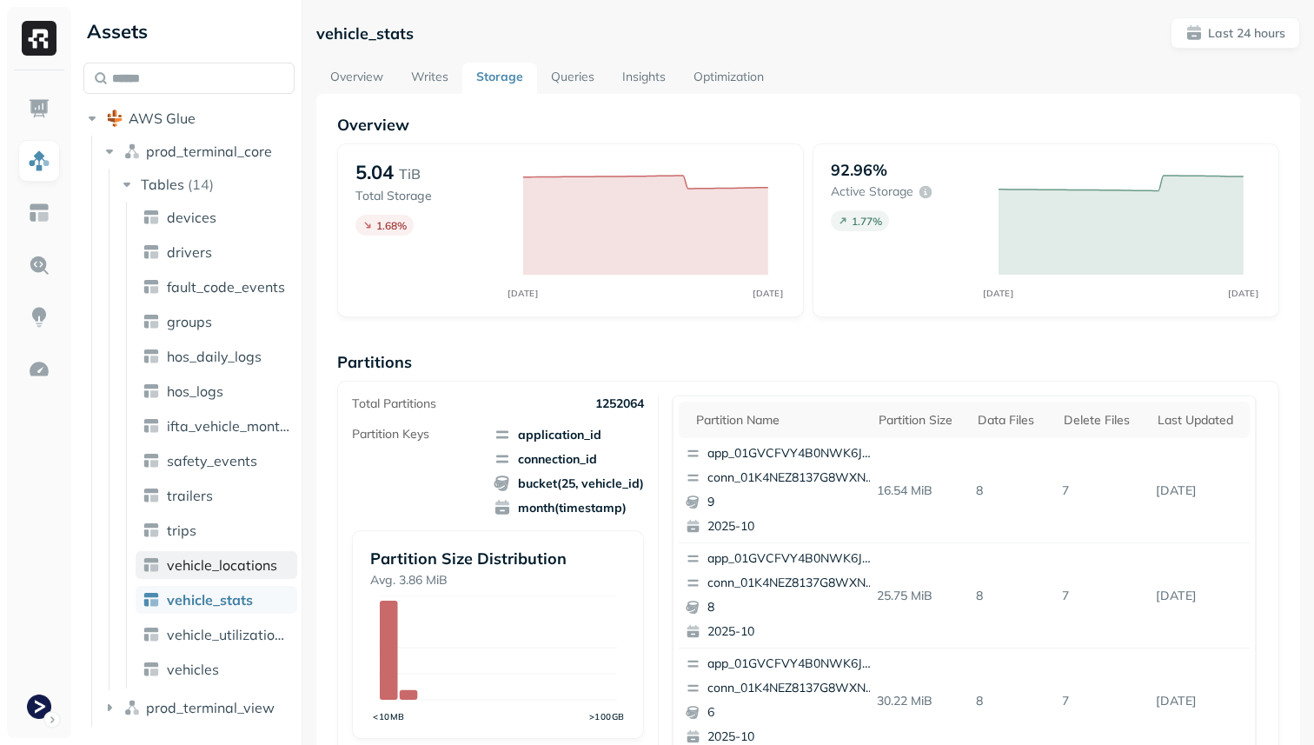
click at [221, 565] on span "vehicle_locations" at bounding box center [222, 564] width 110 height 17
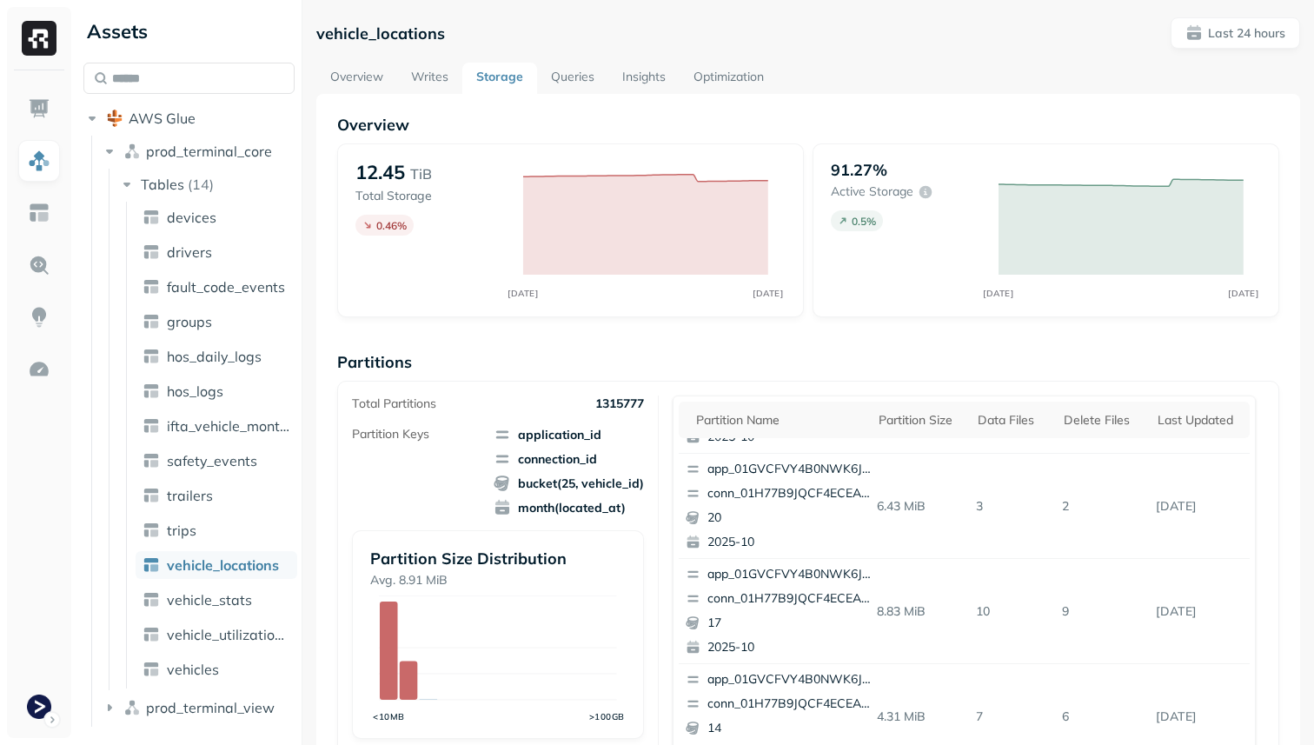
scroll to position [733, 0]
